Goal: Task Accomplishment & Management: Complete application form

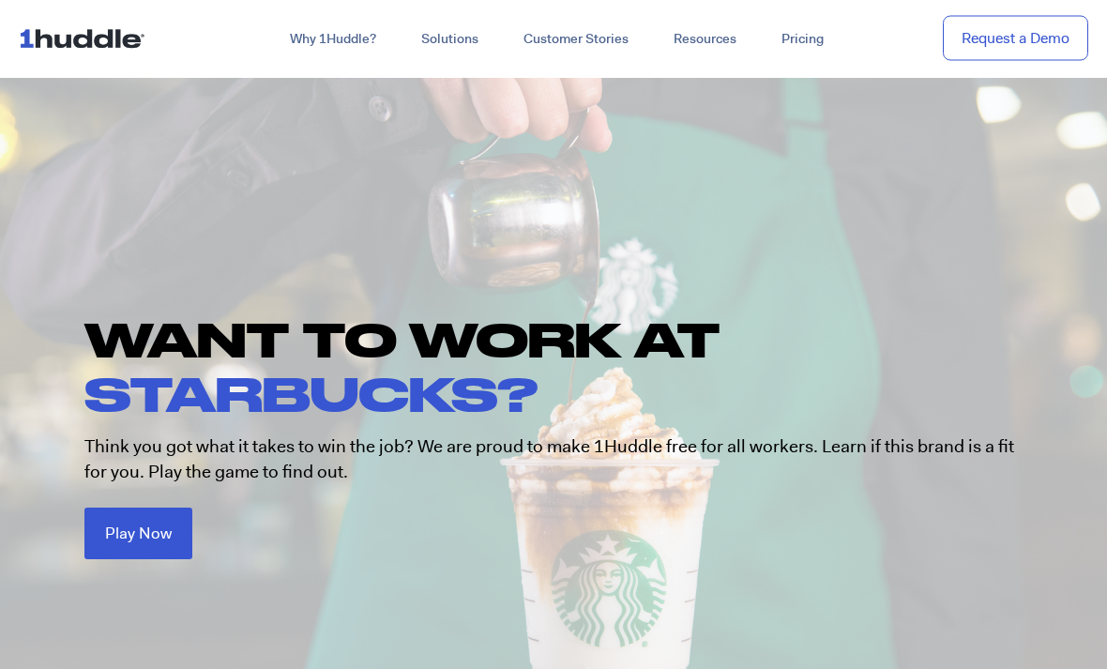
scroll to position [3, 0]
click at [177, 533] on link "Play Now" at bounding box center [138, 534] width 108 height 52
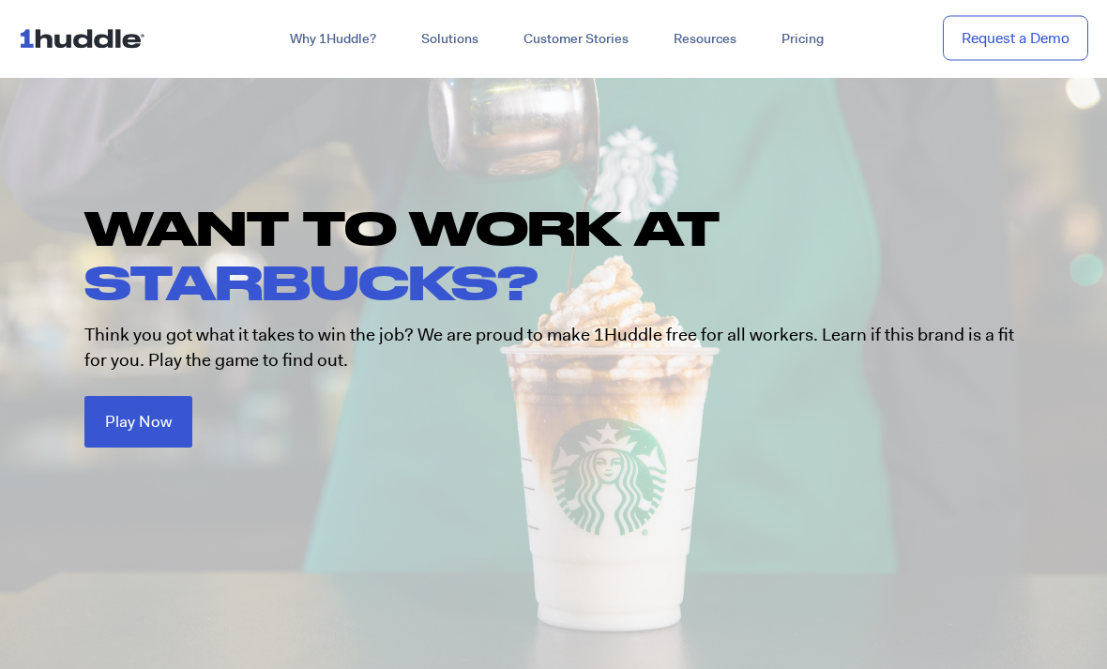
scroll to position [126, 0]
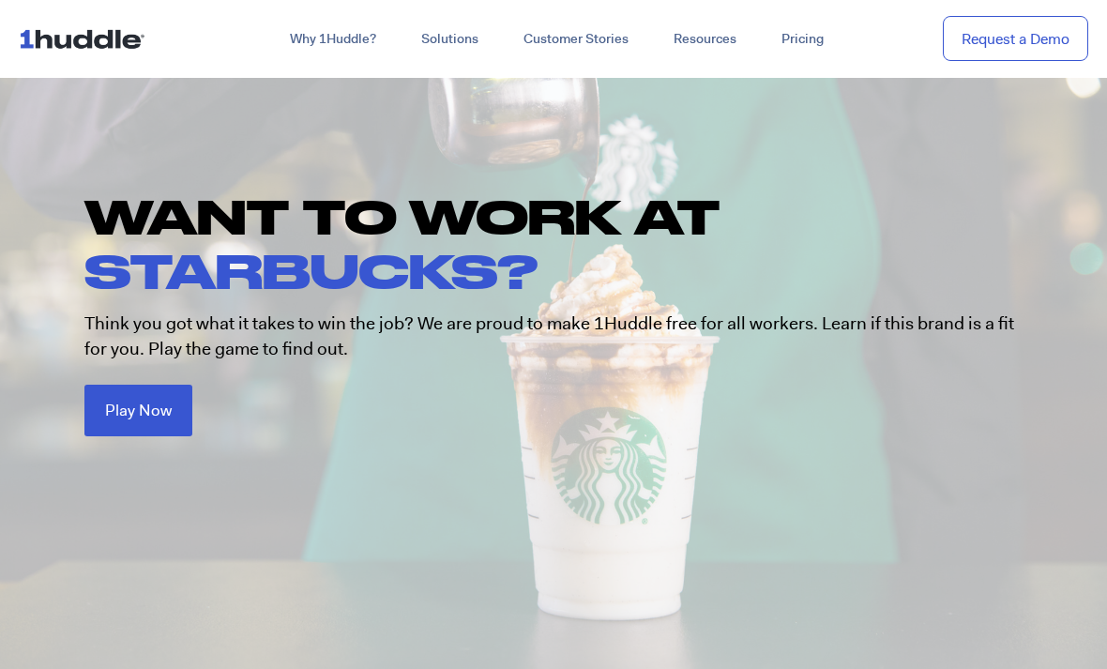
click at [176, 404] on link "Play Now" at bounding box center [138, 411] width 108 height 52
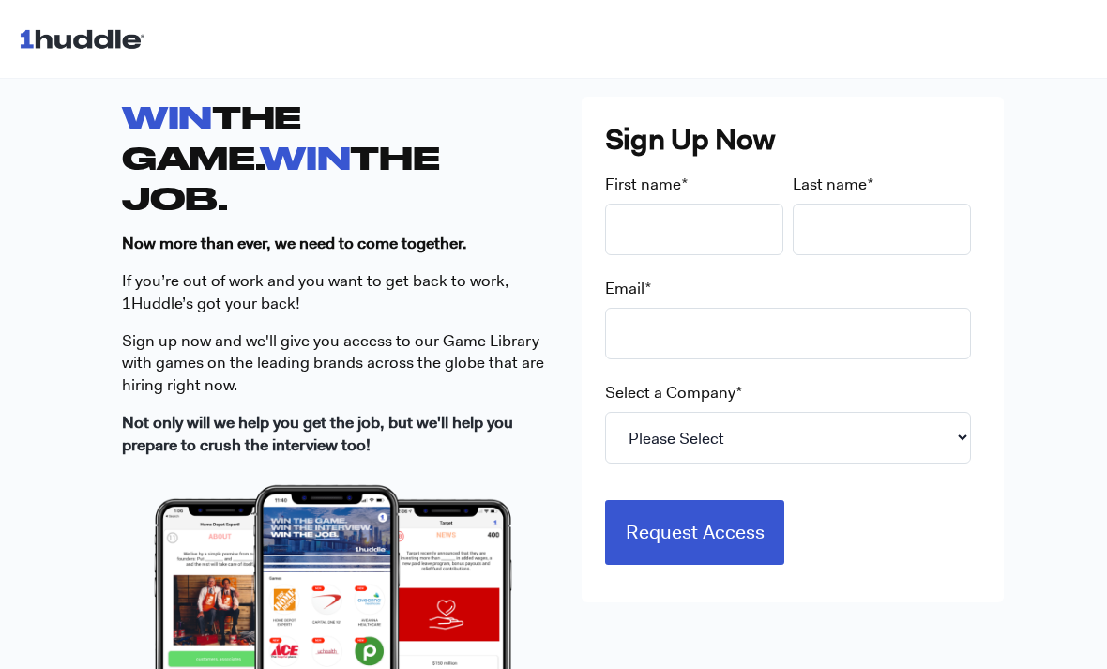
scroll to position [467, 0]
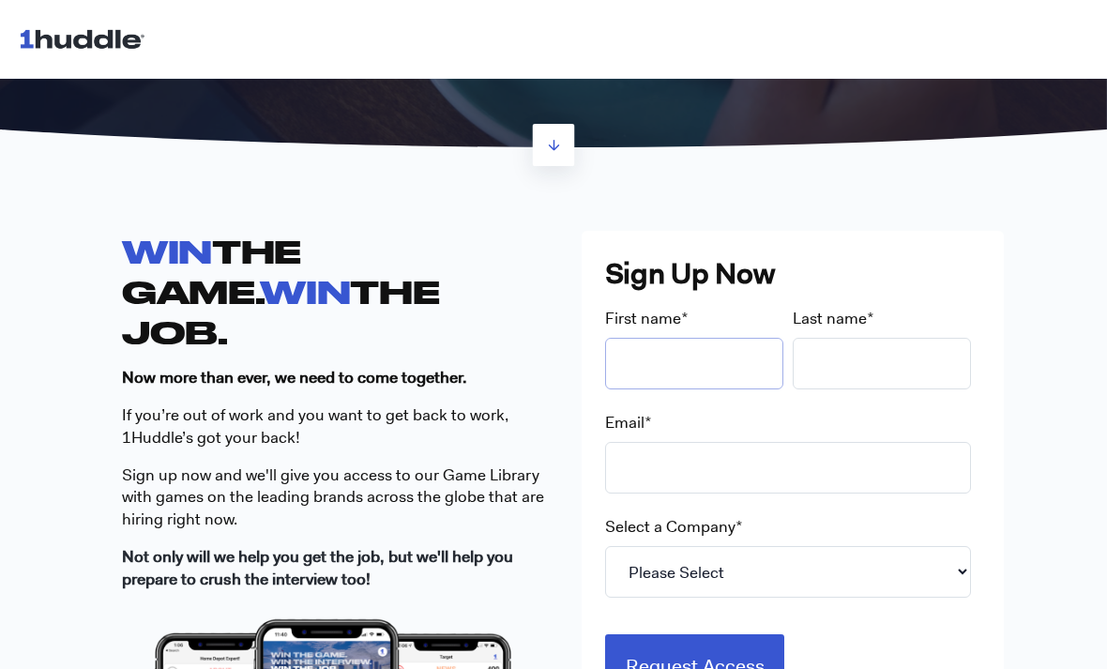
click at [725, 356] on input "First name *" at bounding box center [694, 364] width 178 height 52
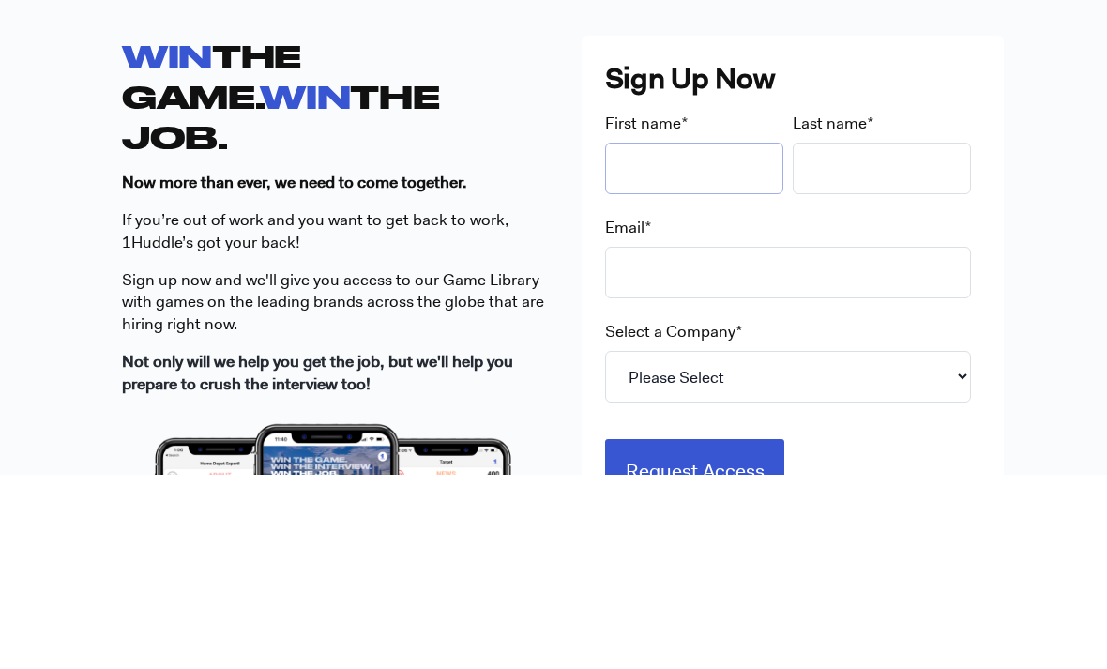
type input "Aubrey"
type input "Strong"
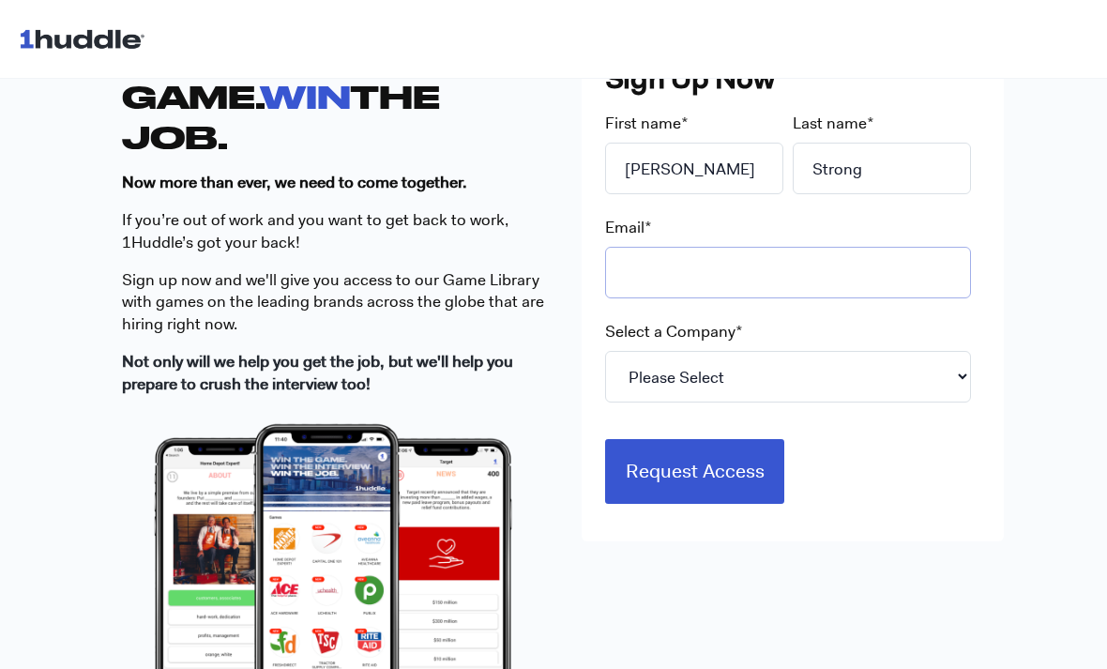
click at [737, 280] on input "Email *" at bounding box center [788, 273] width 366 height 52
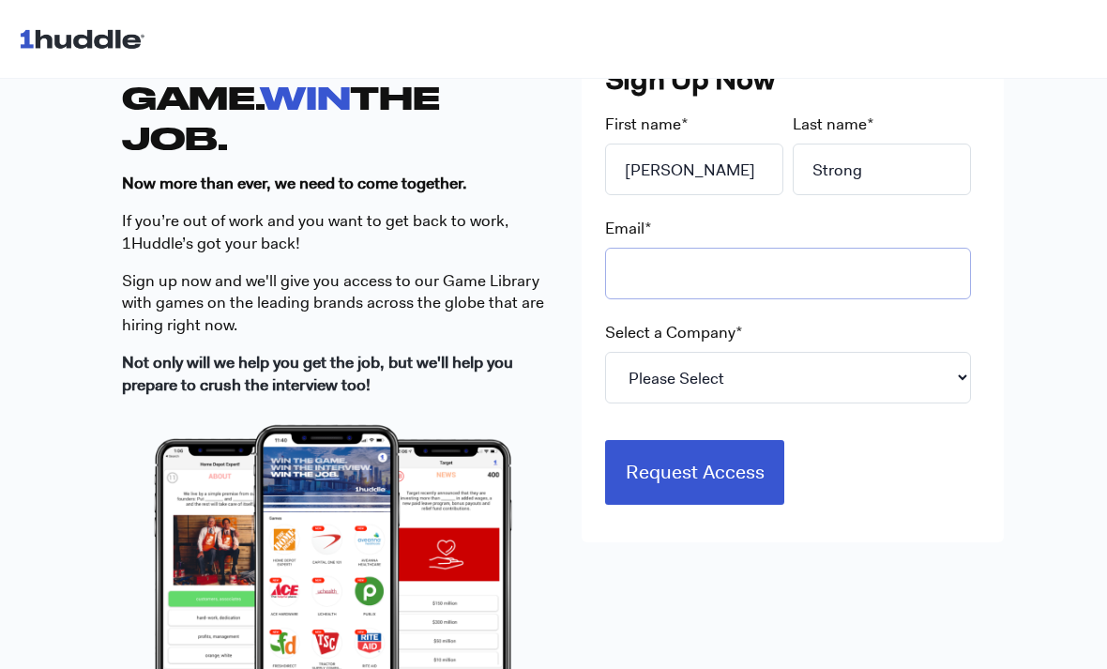
type input "a"
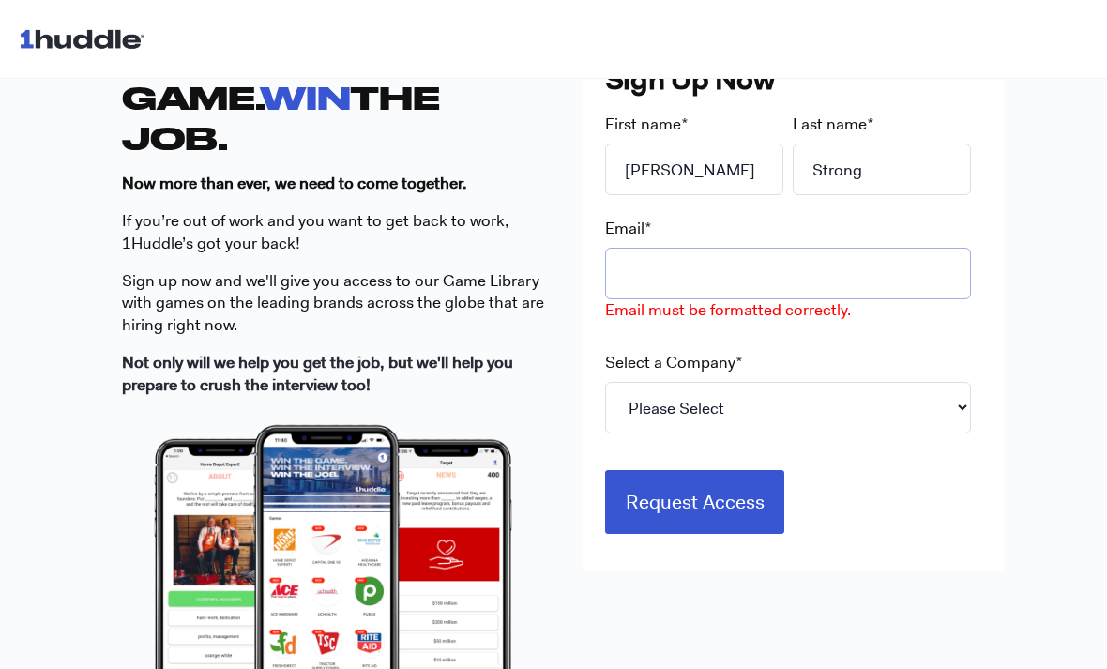
type input "[EMAIL_ADDRESS][DOMAIN_NAME]"
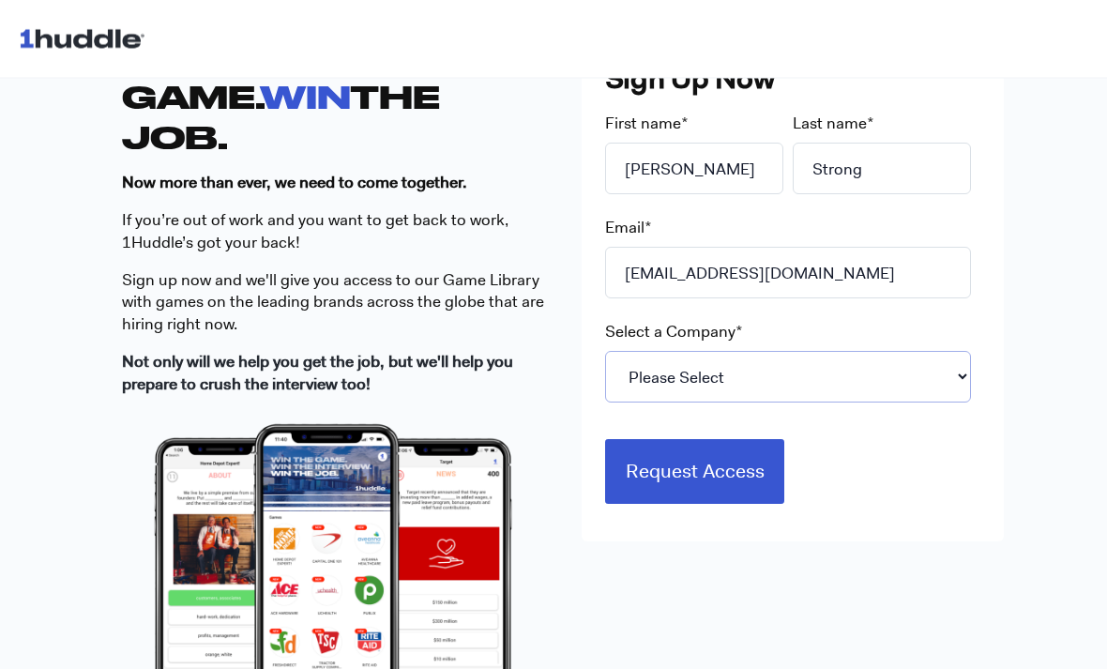
click at [707, 379] on select "Please Select 7-Eleven Ace Hardware Albertsons Companies ALDI Amazon Aveanna He…" at bounding box center [788, 378] width 366 height 52
select select "Starbucks"
click at [706, 484] on input "Request Access" at bounding box center [695, 471] width 180 height 64
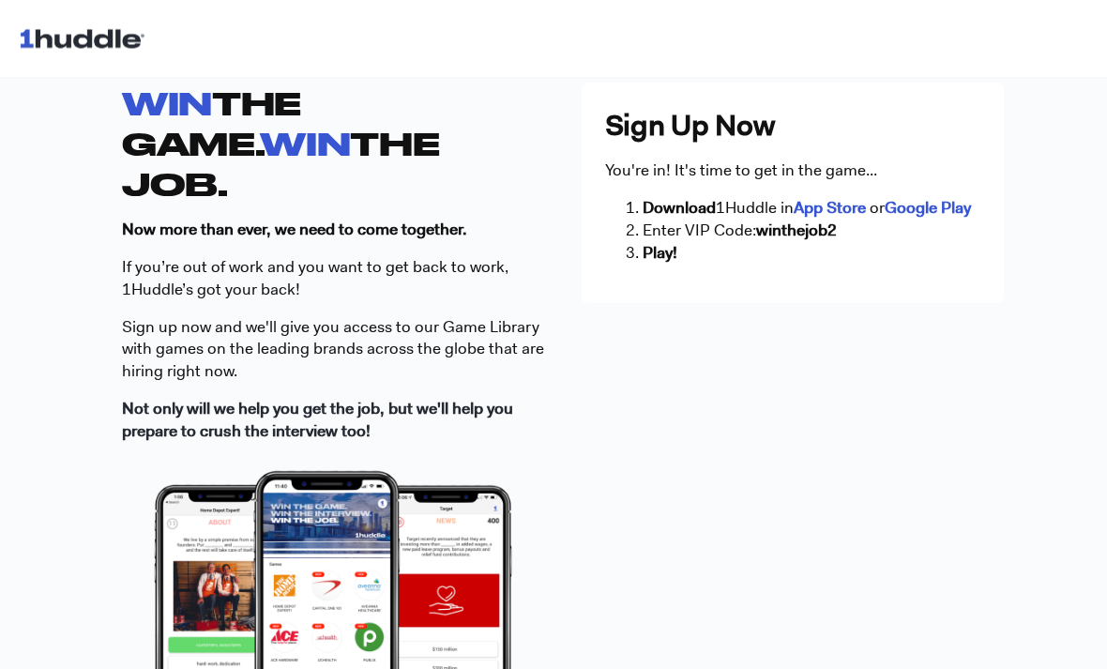
scroll to position [615, 0]
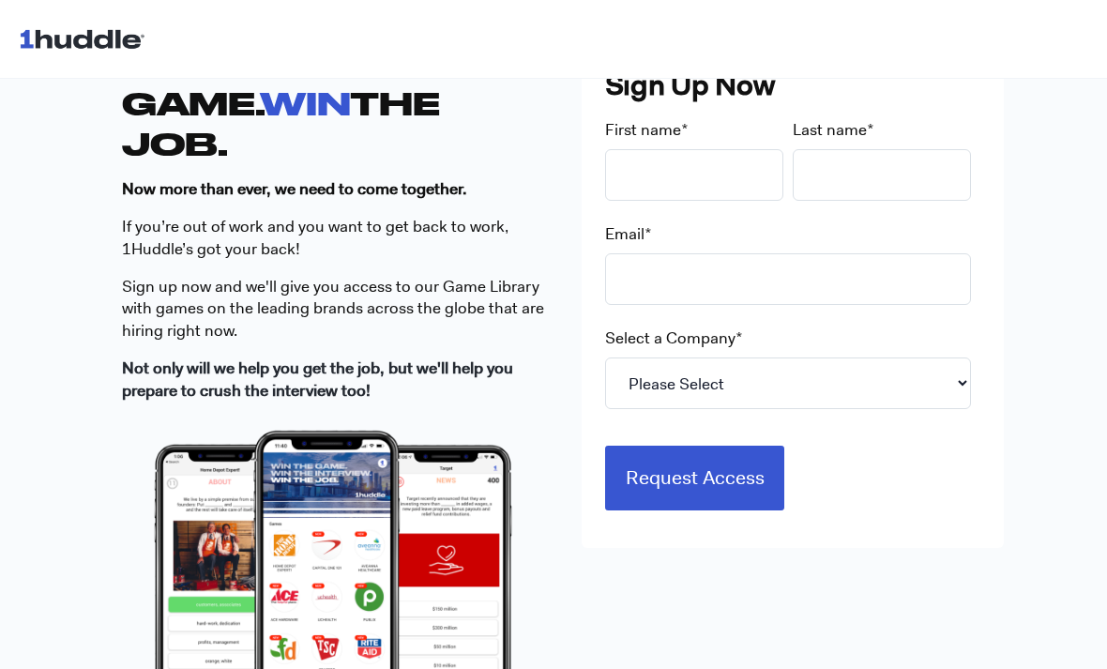
scroll to position [655, 0]
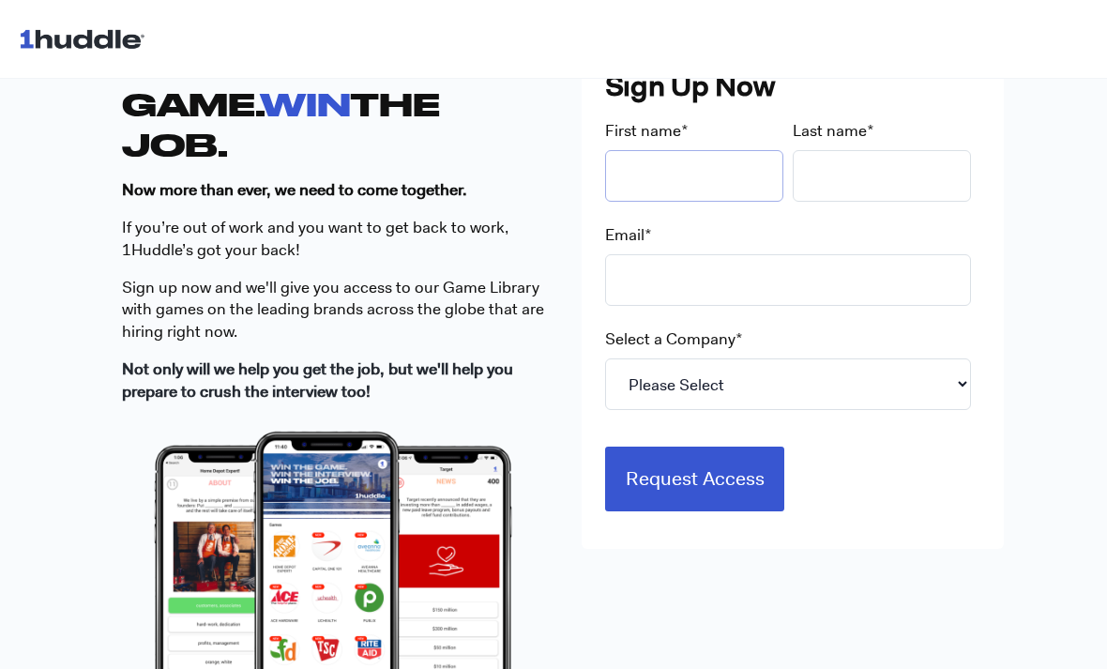
click at [661, 178] on input "First name *" at bounding box center [694, 176] width 178 height 52
type input "Aubrey"
type input "Strong"
click at [686, 281] on input "Email *" at bounding box center [788, 280] width 366 height 52
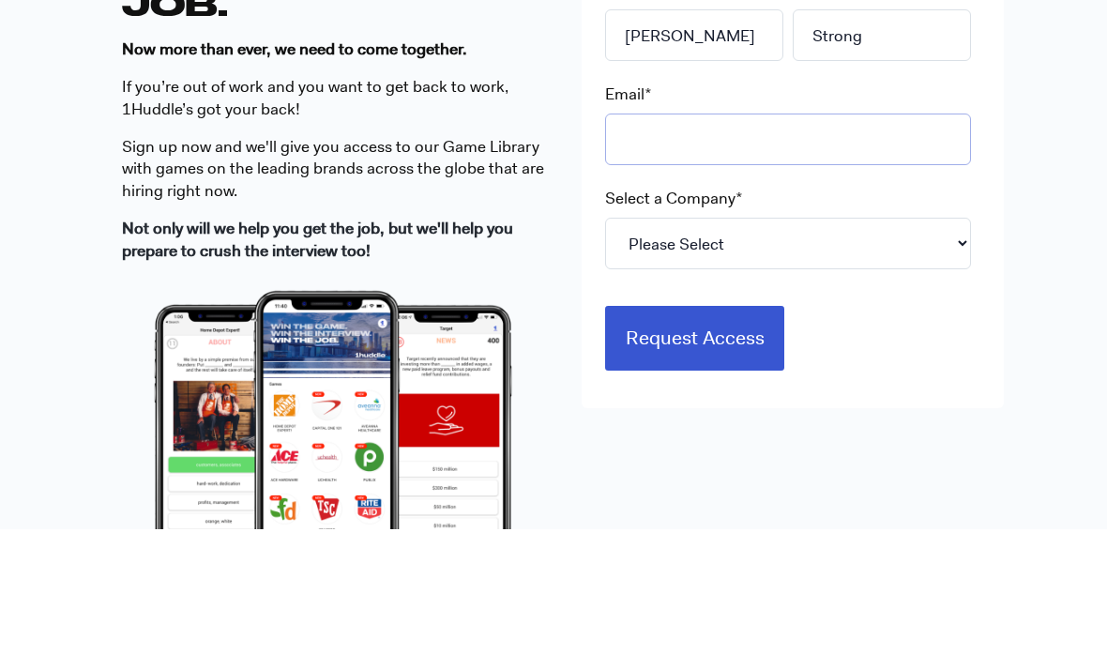
type input "a"
type input "[EMAIL_ADDRESS][DOMAIN_NAME]"
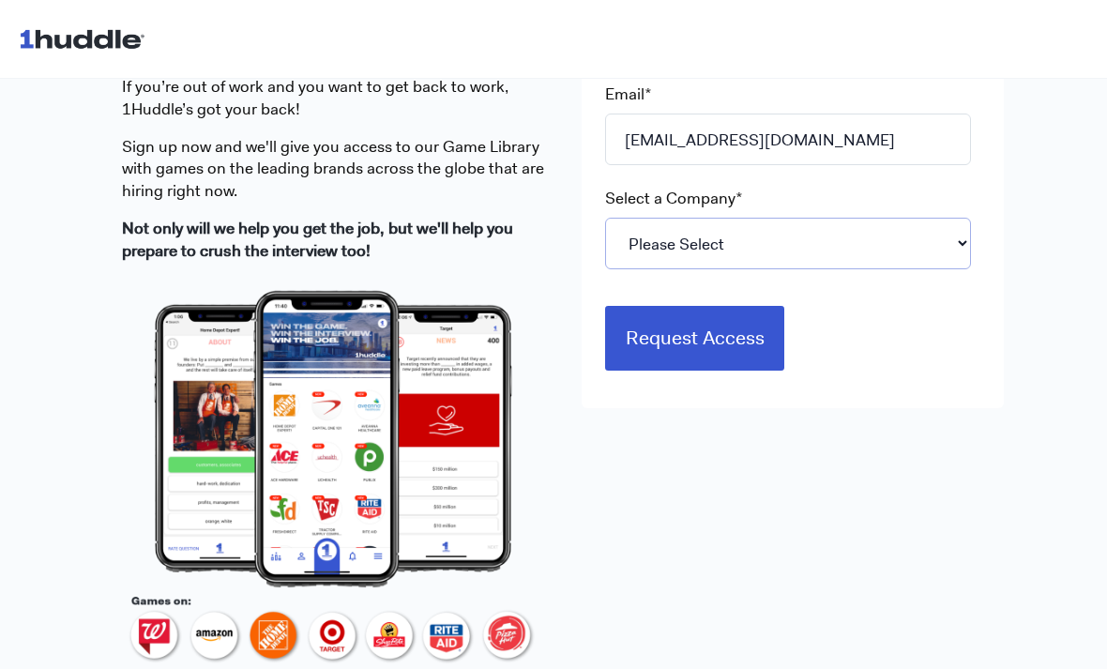
click at [744, 242] on select "Please Select 7-Eleven Ace Hardware Albertsons Companies ALDI Amazon Aveanna He…" at bounding box center [788, 244] width 366 height 52
select select "Starbucks"
click at [737, 334] on input "Request Access" at bounding box center [695, 338] width 180 height 64
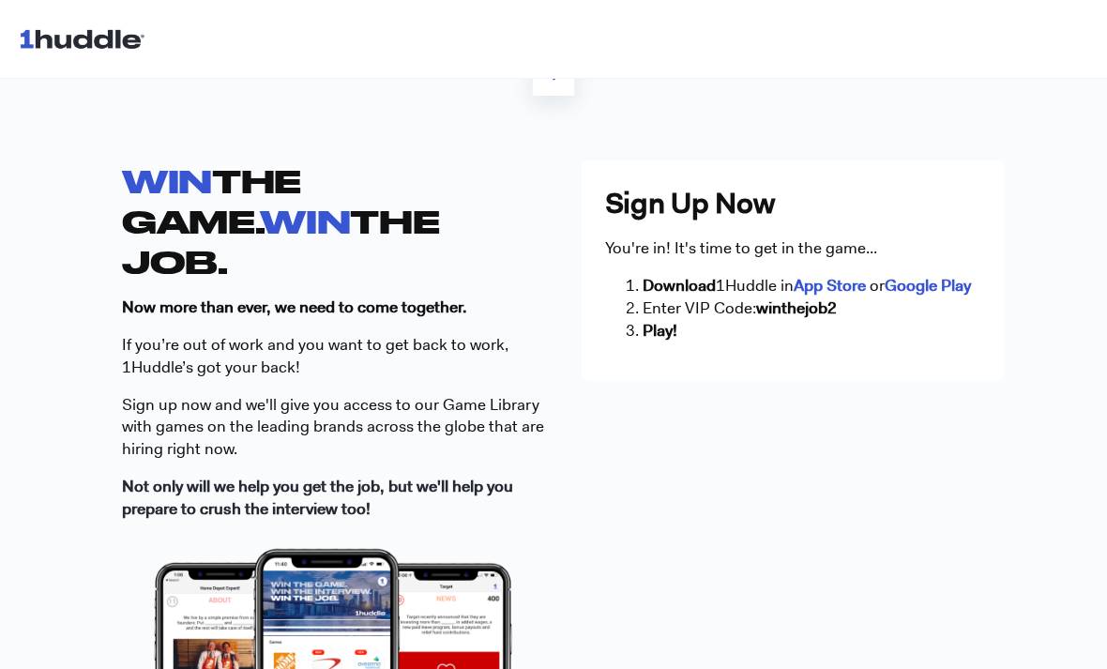
scroll to position [551, 0]
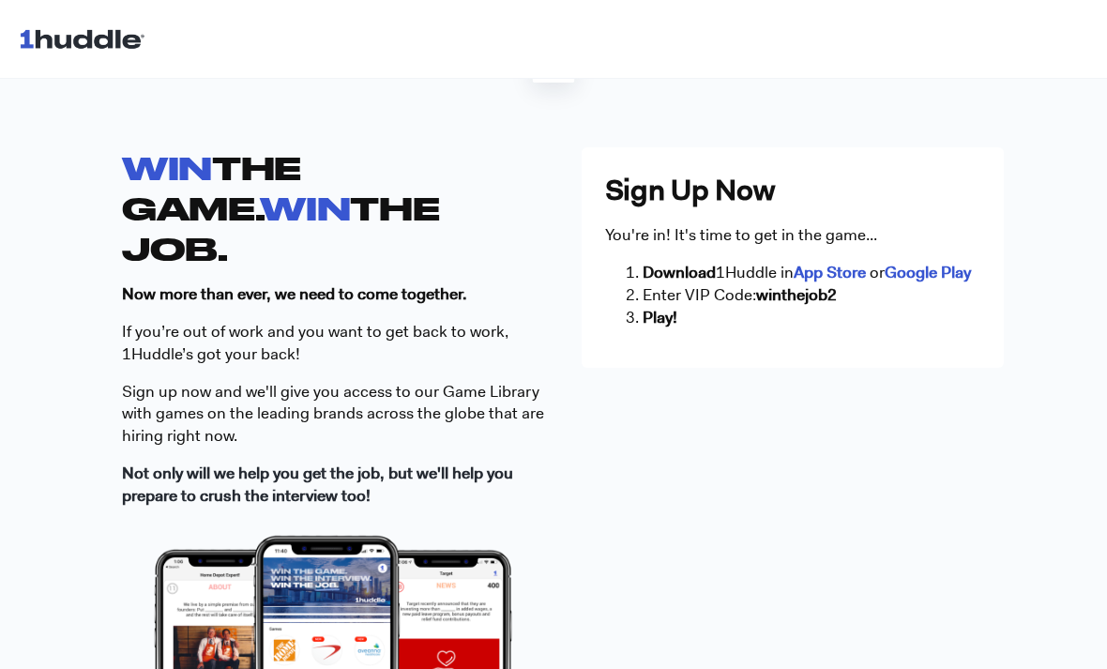
click at [829, 271] on strong "App Store" at bounding box center [830, 272] width 72 height 21
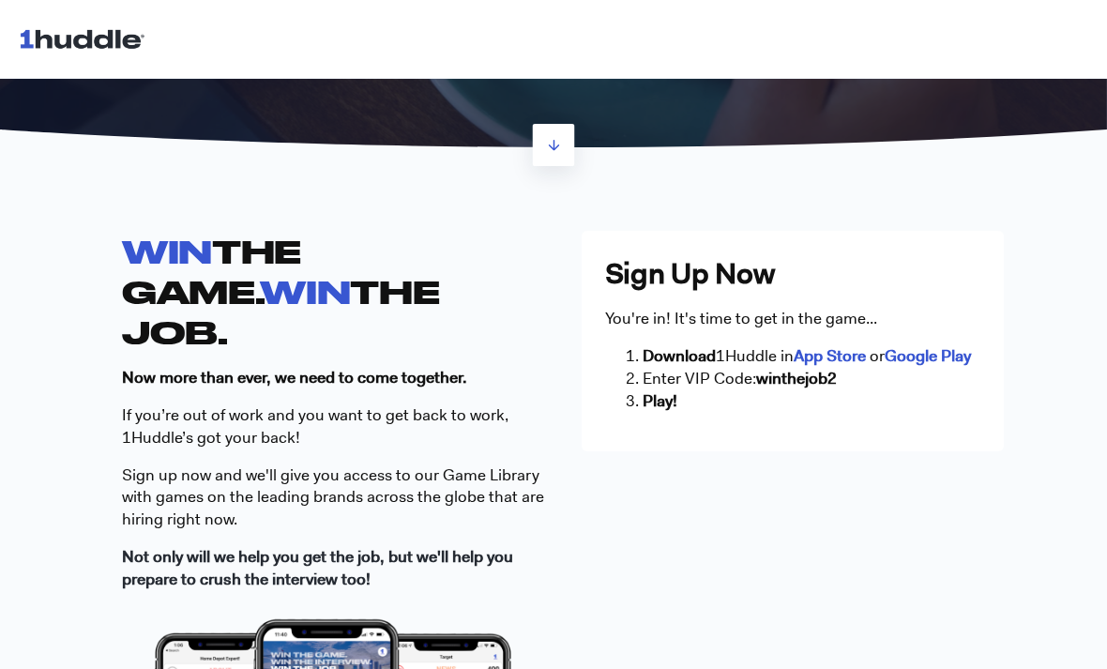
scroll to position [429, 0]
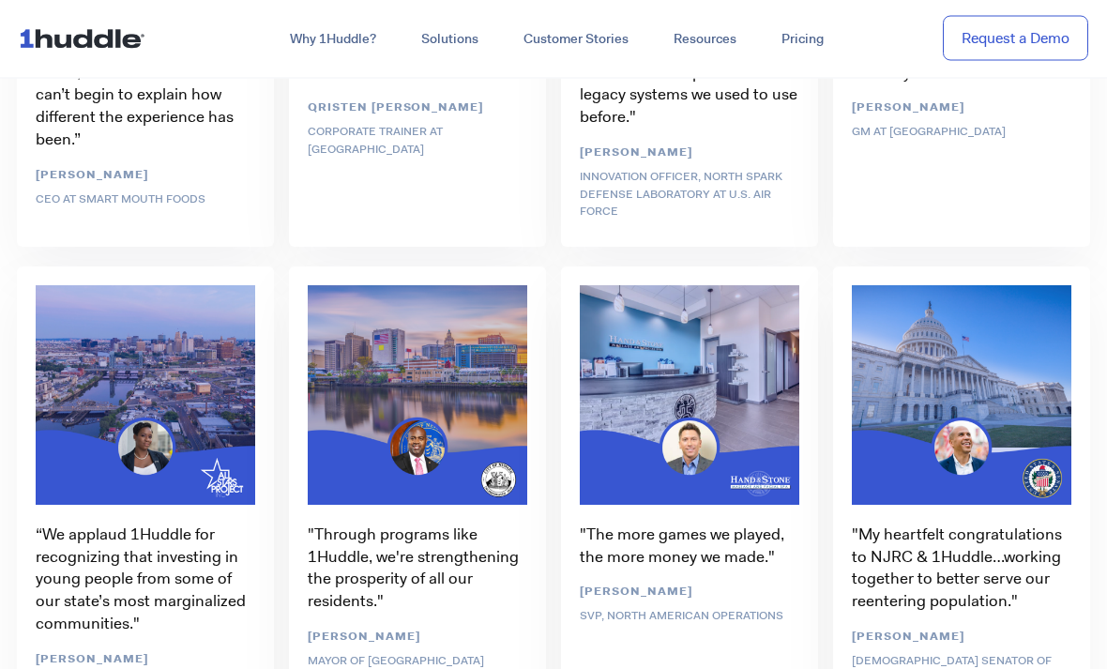
scroll to position [3882, 0]
click at [282, 92] on link "How It Works" at bounding box center [295, 98] width 82 height 19
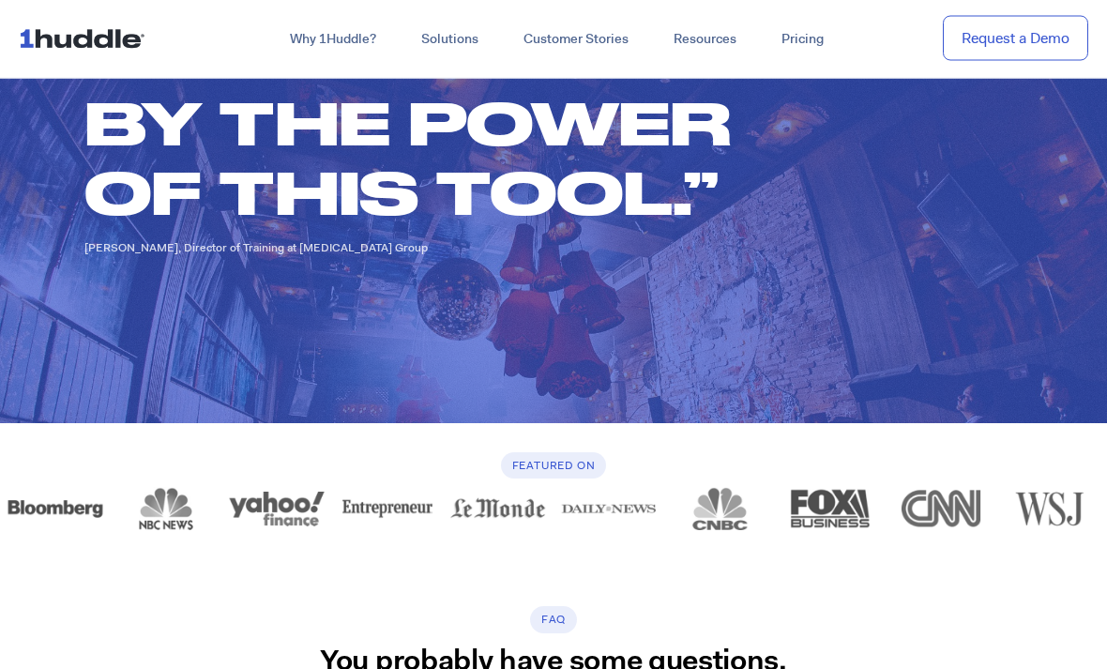
scroll to position [5522, 0]
click at [281, 200] on link "FAQ" at bounding box center [268, 204] width 28 height 19
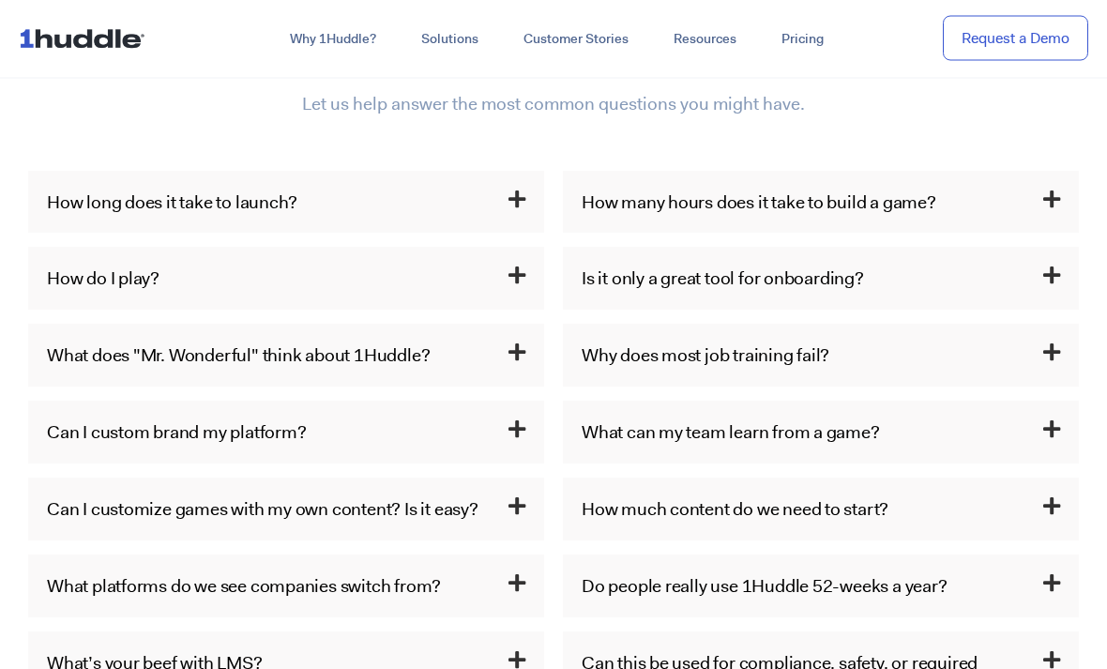
scroll to position [941, 0]
click at [154, 265] on link "How do I play?" at bounding box center [103, 277] width 113 height 24
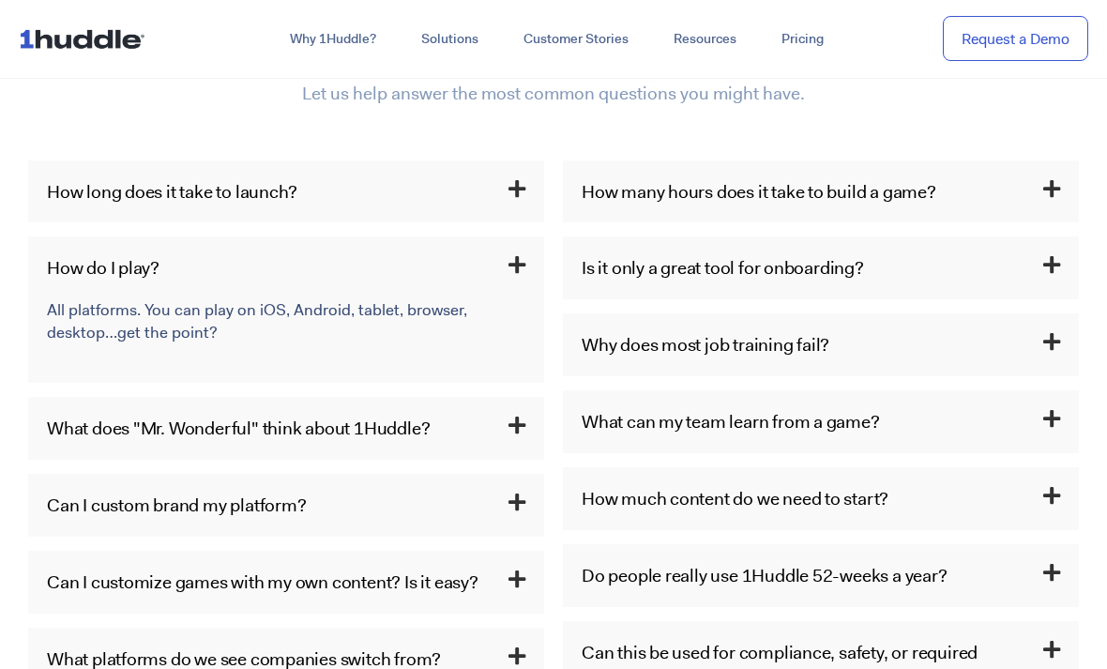
scroll to position [874, 0]
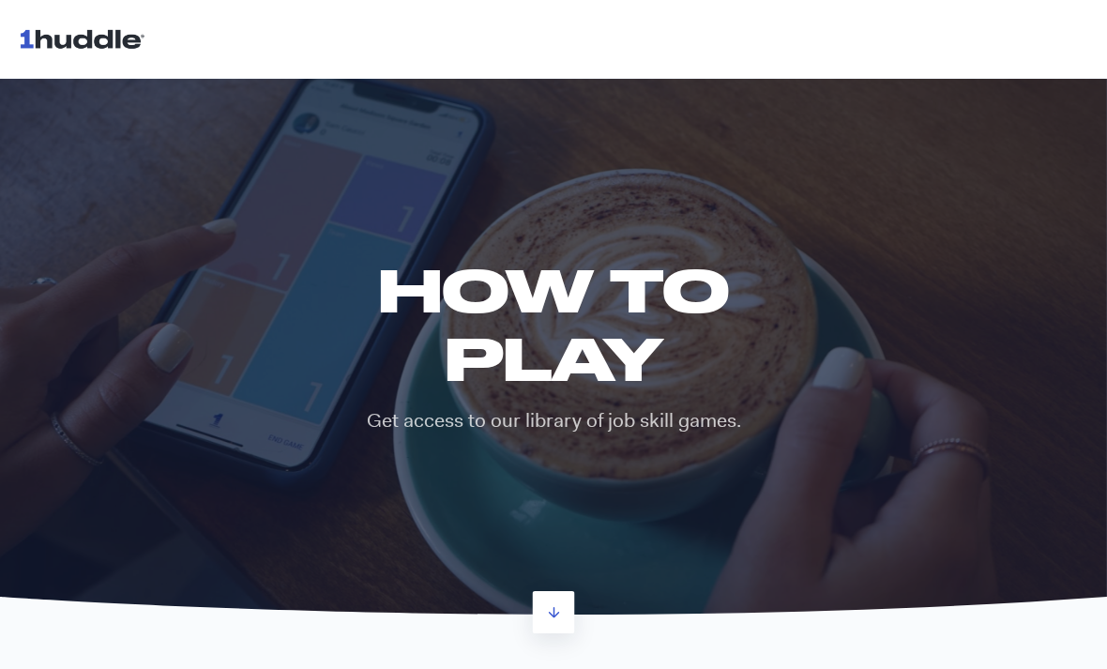
click at [1044, 169] on div "HOW TO PLAY Get access to our library of job skill games." at bounding box center [553, 345] width 1107 height 540
